Goal: Task Accomplishment & Management: Manage account settings

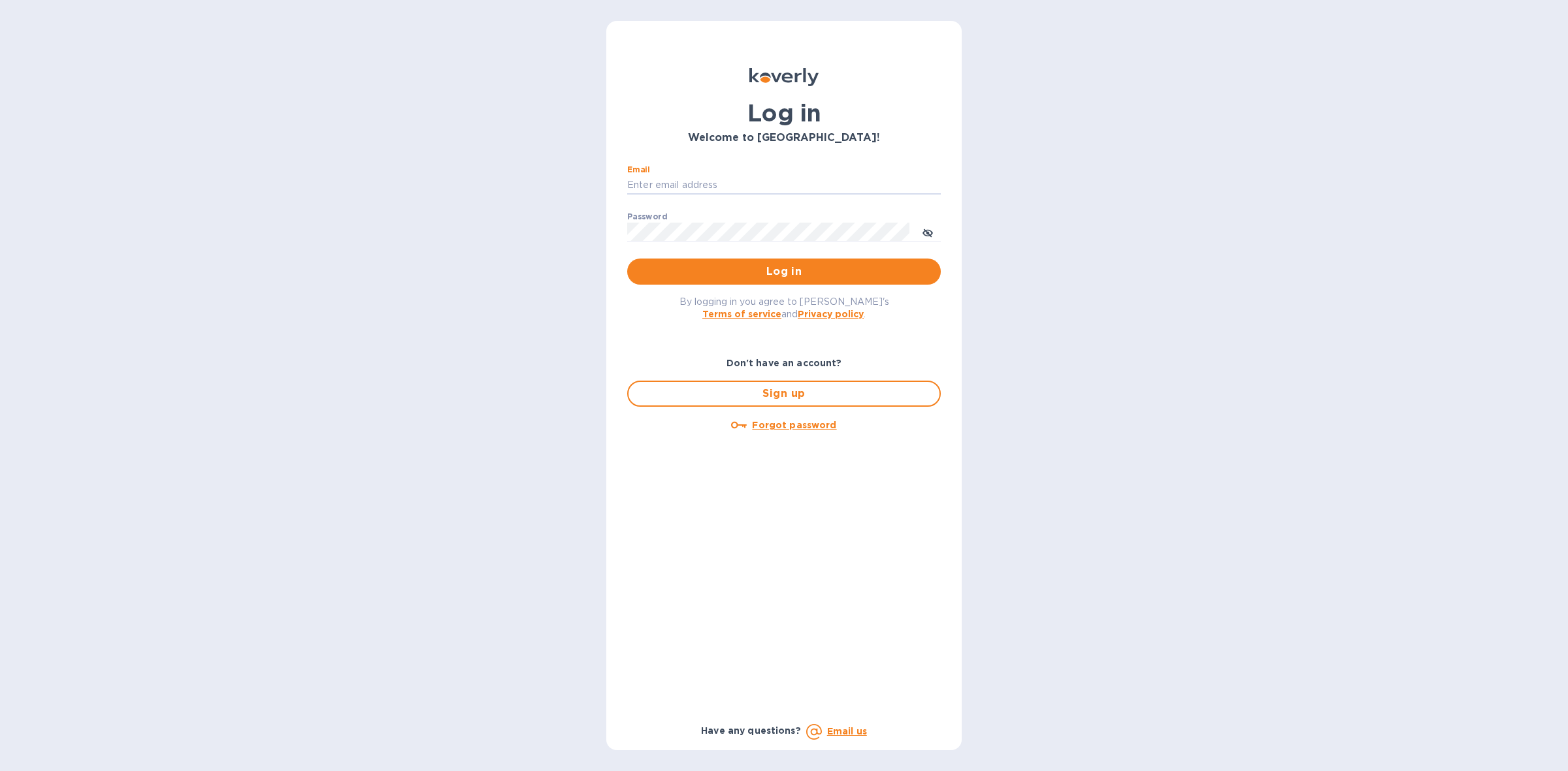
type input "[PERSON_NAME][EMAIL_ADDRESS][DOMAIN_NAME]"
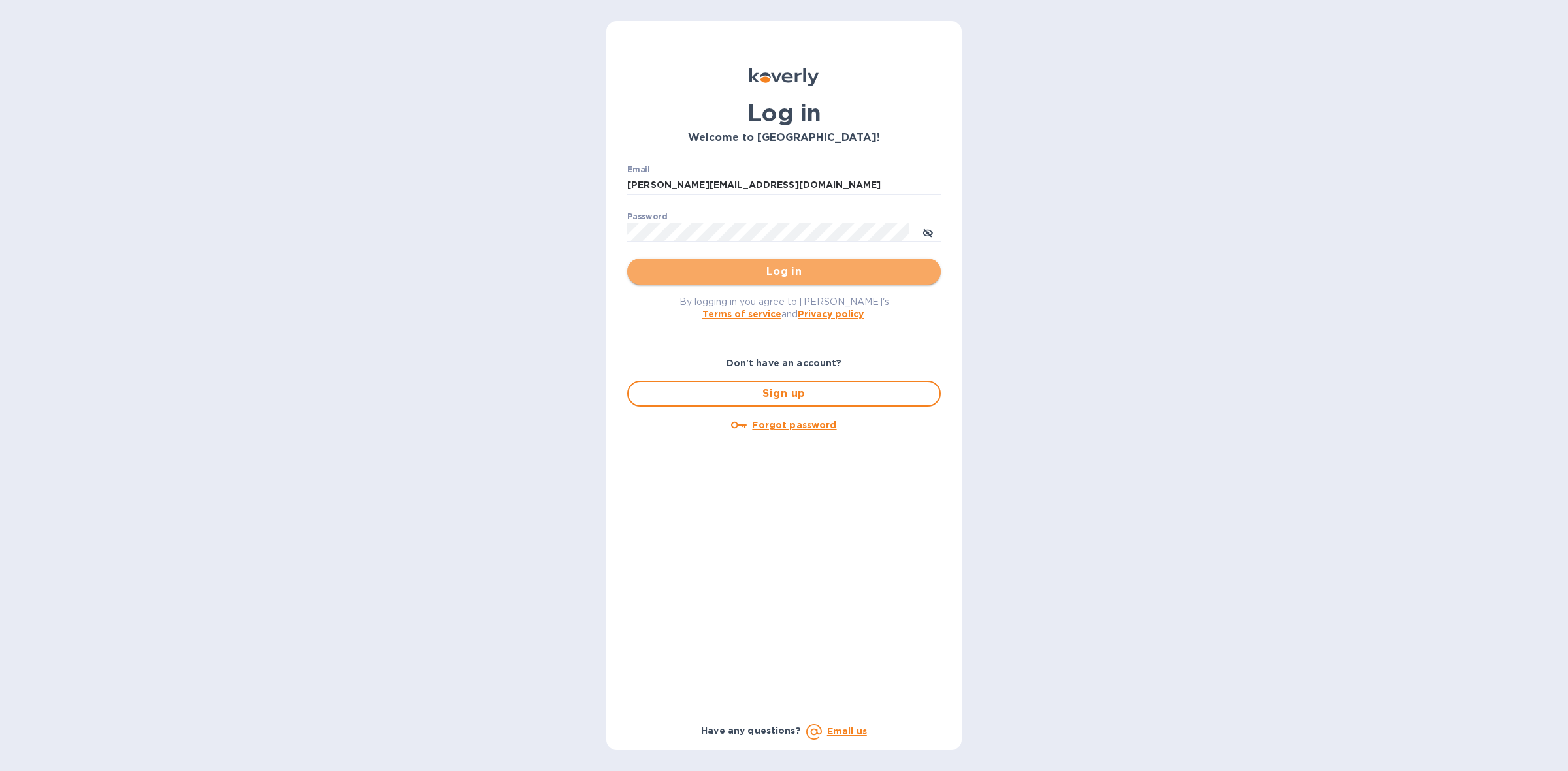
click at [748, 265] on span "Log in" at bounding box center [784, 271] width 293 height 16
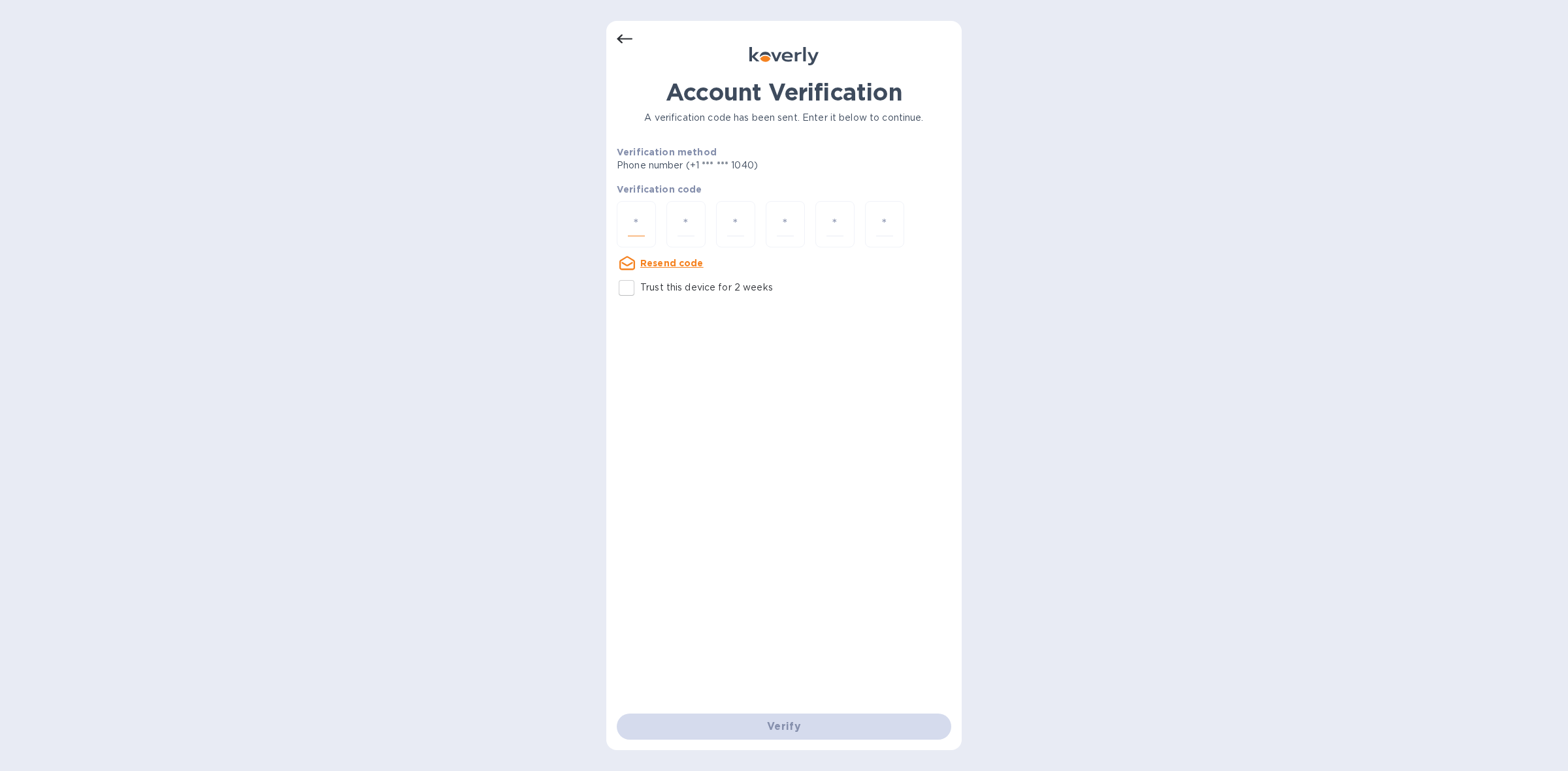
click at [642, 216] on input "number" at bounding box center [636, 224] width 17 height 24
type input "9"
type input "8"
type input "9"
type input "4"
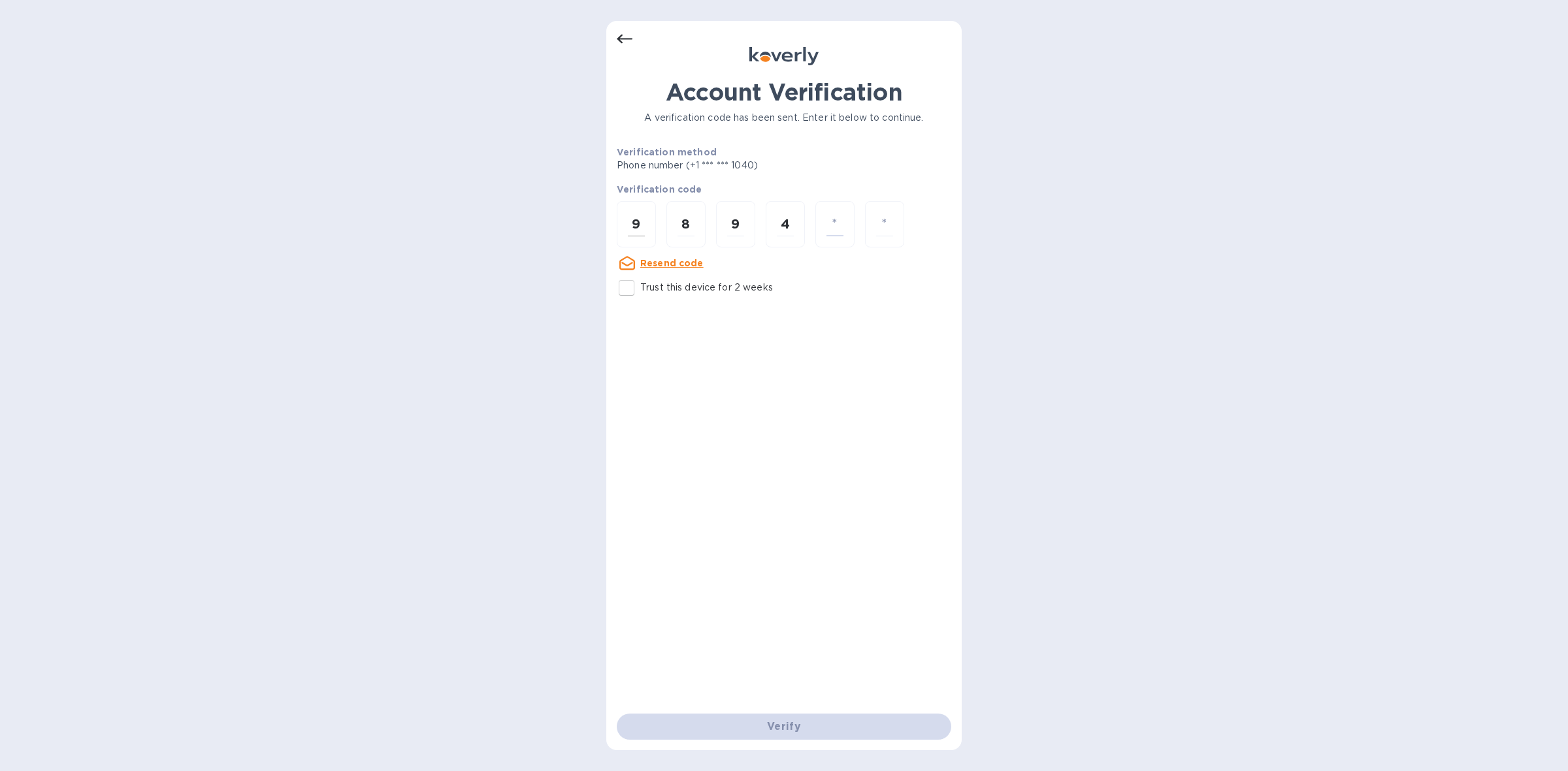
type input "3"
type input "4"
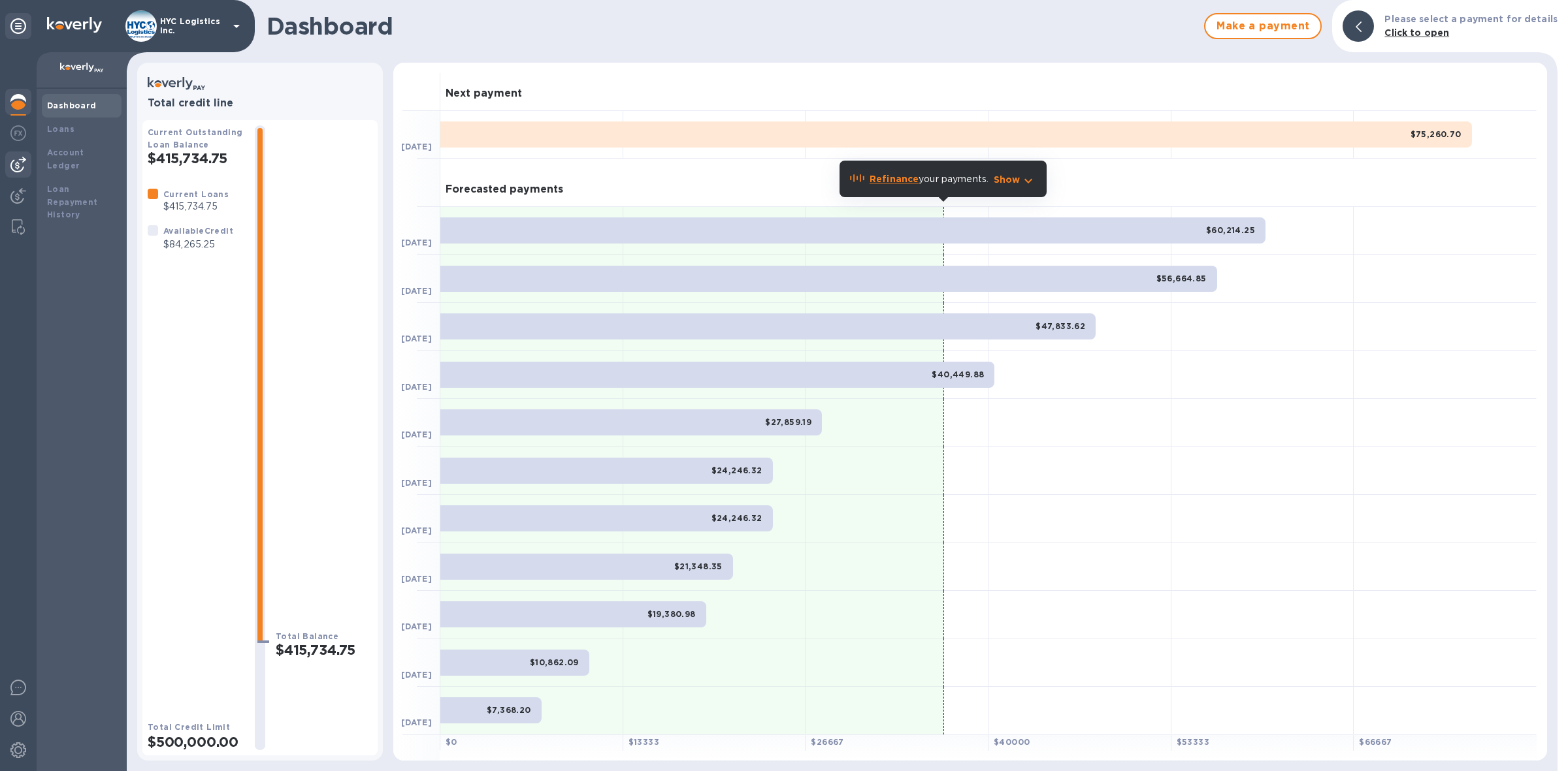
click at [20, 157] on img at bounding box center [18, 164] width 16 height 16
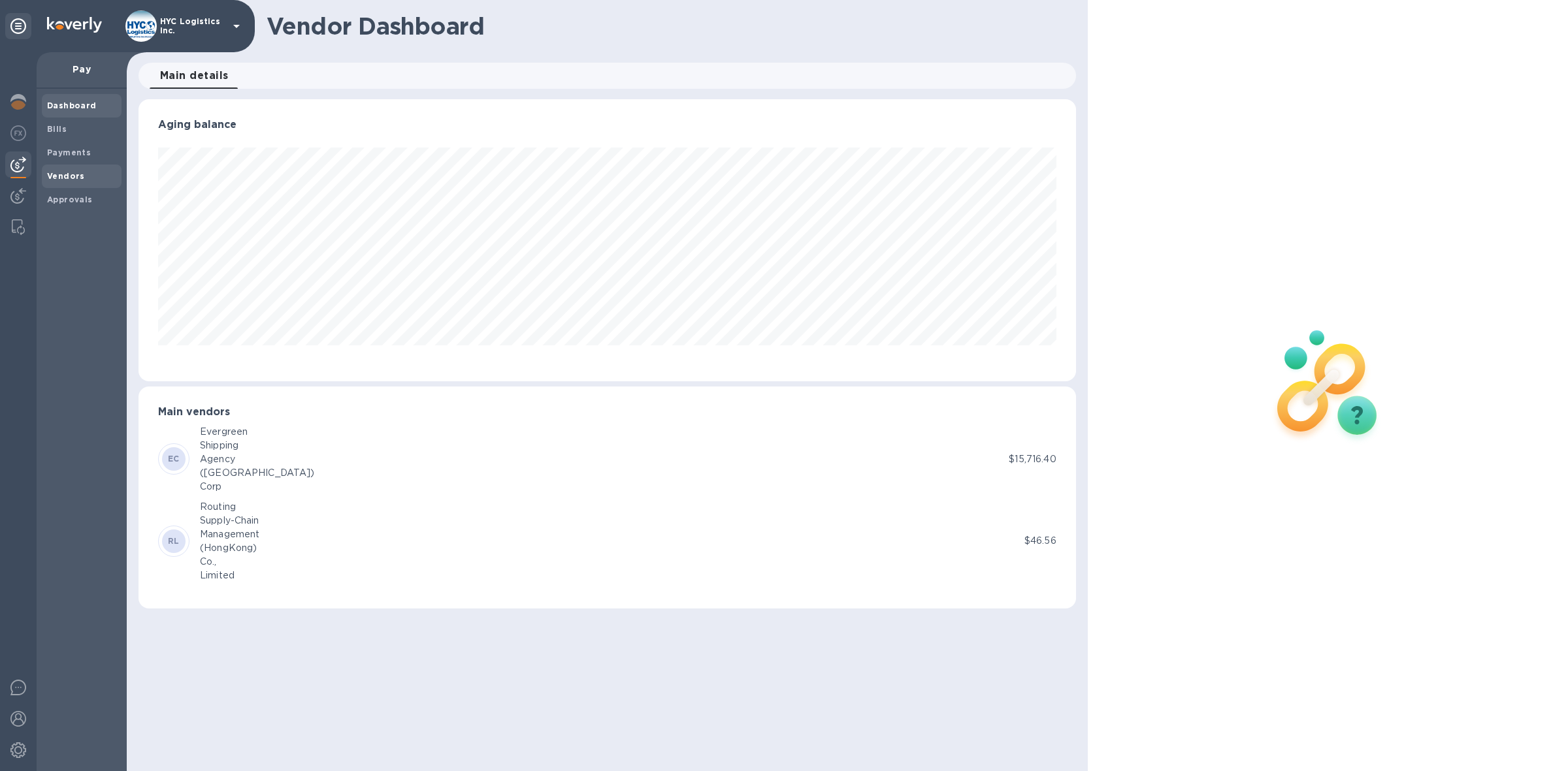
click at [63, 171] on b "Vendors" at bounding box center [66, 175] width 38 height 9
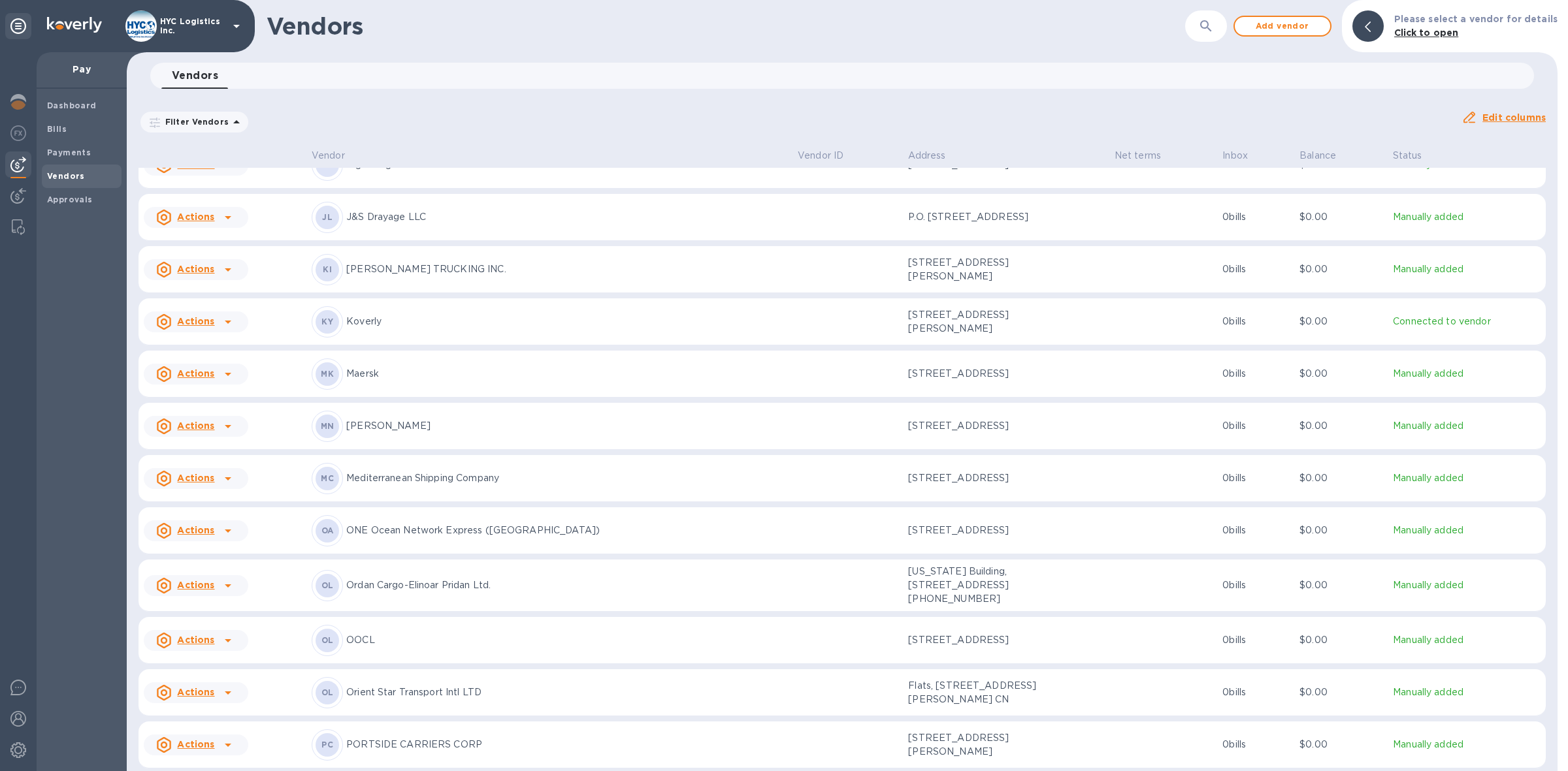
scroll to position [2032, 0]
